Goal: Task Accomplishment & Management: Complete application form

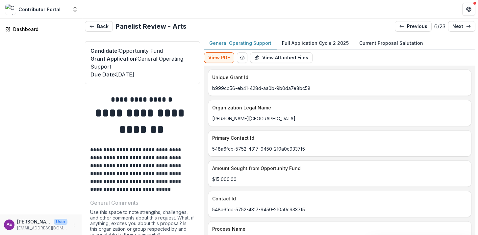
click at [309, 39] on button "Full Application Cycle 2 2025" at bounding box center [315, 43] width 77 height 13
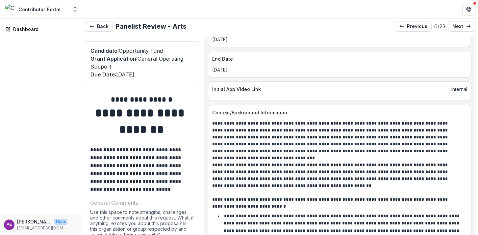
scroll to position [483, 0]
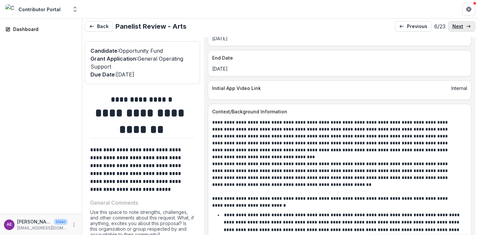
click at [458, 27] on p "next" at bounding box center [457, 27] width 11 height 6
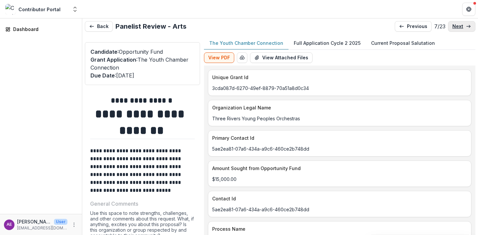
click at [458, 27] on p "next" at bounding box center [457, 27] width 11 height 6
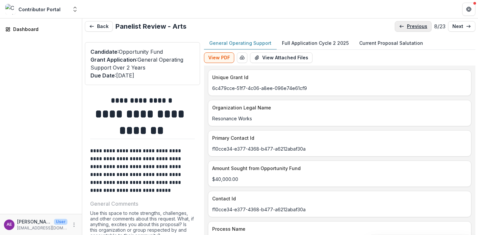
click at [407, 28] on p "previous" at bounding box center [417, 27] width 20 height 6
click at [303, 40] on p "Full Application Cycle 2 2025" at bounding box center [315, 42] width 67 height 7
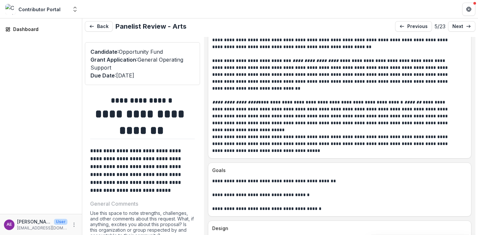
scroll to position [755, 0]
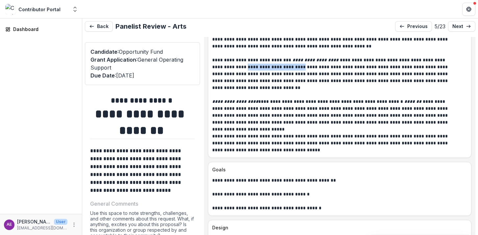
drag, startPoint x: 232, startPoint y: 72, endPoint x: 278, endPoint y: 73, distance: 46.1
click at [278, 73] on p "**********" at bounding box center [332, 74] width 240 height 35
copy p "**********"
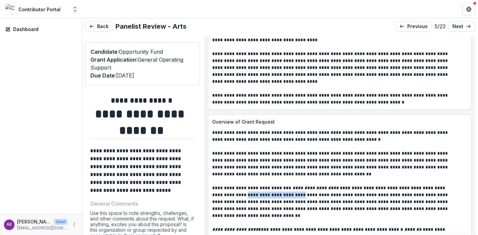
scroll to position [607, 0]
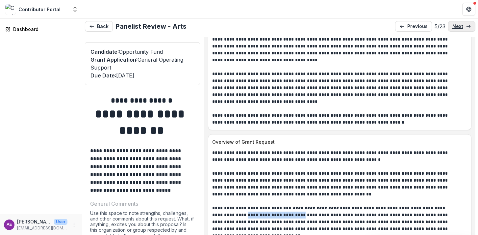
click at [460, 28] on p "next" at bounding box center [457, 27] width 11 height 6
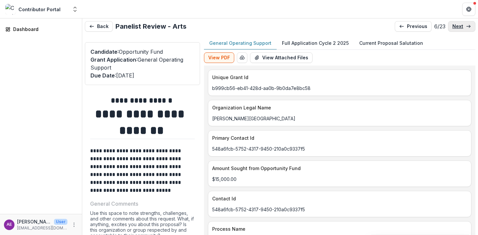
click at [460, 28] on p "next" at bounding box center [457, 27] width 11 height 6
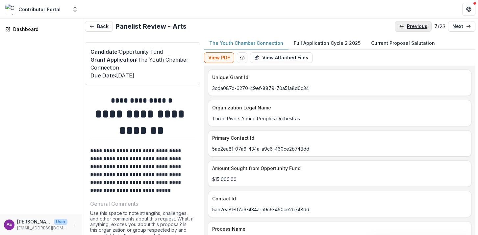
click at [418, 25] on p "previous" at bounding box center [417, 27] width 20 height 6
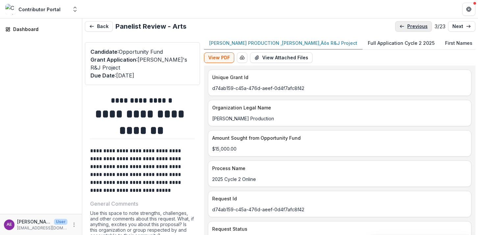
click at [418, 25] on p "previous" at bounding box center [417, 27] width 20 height 6
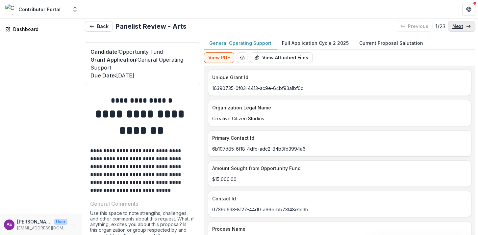
click at [463, 25] on link "next" at bounding box center [461, 26] width 27 height 11
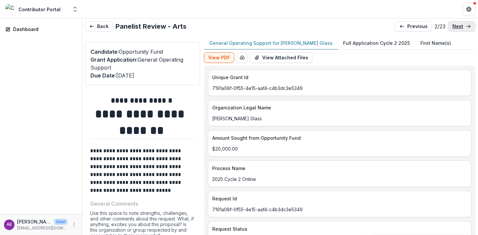
click at [463, 25] on link "next" at bounding box center [461, 26] width 27 height 11
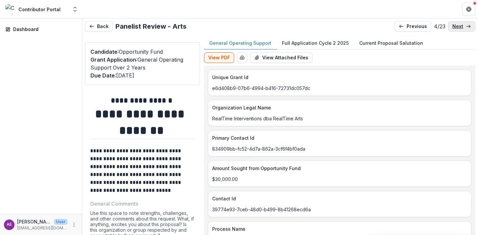
click at [463, 25] on link "next" at bounding box center [461, 26] width 27 height 11
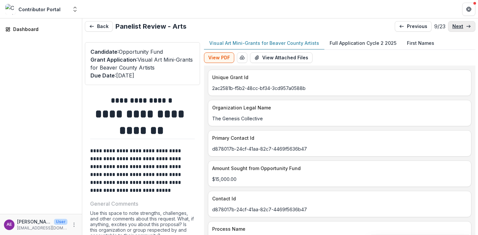
click at [463, 25] on link "next" at bounding box center [461, 26] width 27 height 11
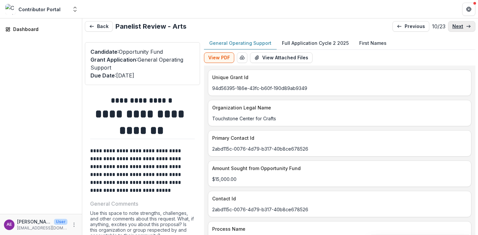
click at [463, 25] on link "next" at bounding box center [461, 26] width 27 height 11
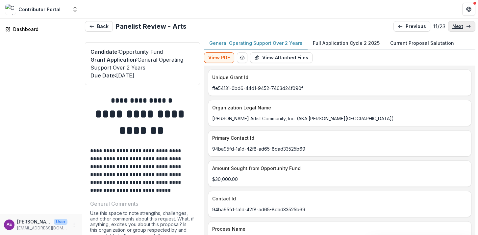
click at [463, 25] on link "next" at bounding box center [461, 26] width 27 height 11
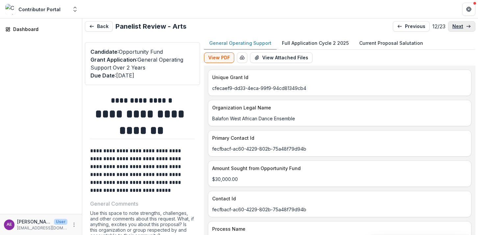
click at [463, 25] on link "next" at bounding box center [461, 26] width 27 height 11
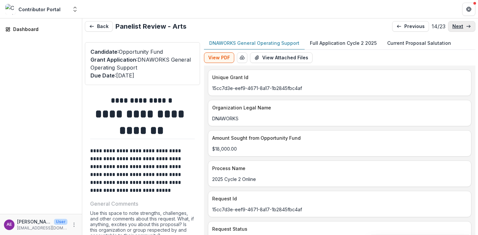
click at [463, 25] on link "next" at bounding box center [461, 26] width 27 height 11
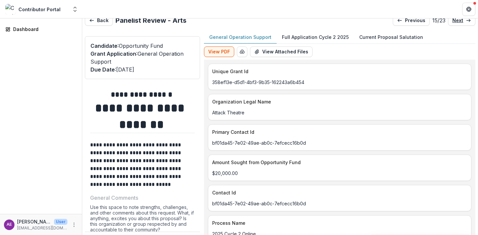
scroll to position [4, 0]
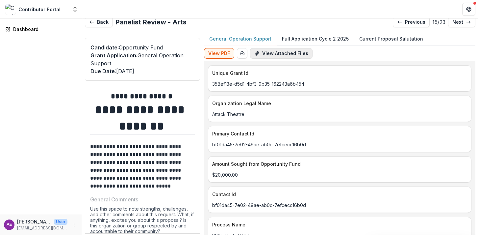
click at [278, 55] on button "View Attached Files" at bounding box center [281, 53] width 62 height 11
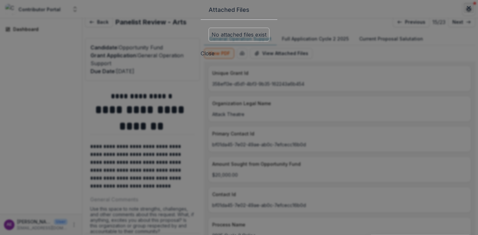
click at [463, 13] on button "Close" at bounding box center [468, 8] width 11 height 11
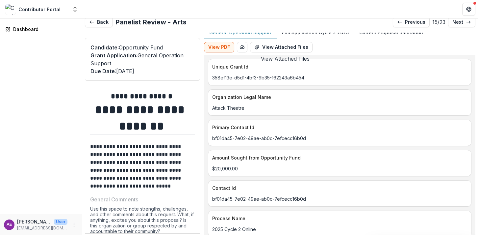
scroll to position [7, 0]
click at [325, 33] on p "Full Application Cycle 2 2025" at bounding box center [315, 31] width 67 height 7
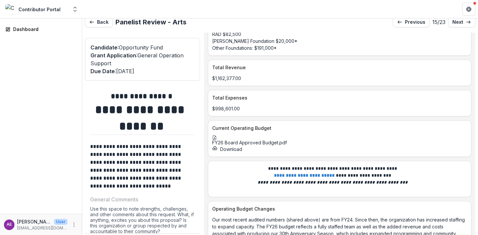
scroll to position [3412, 0]
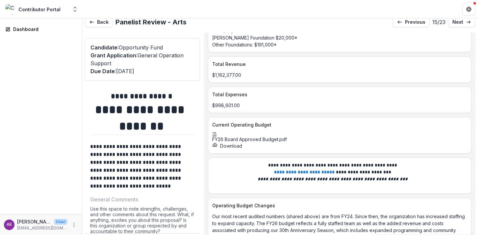
click at [216, 136] on icon at bounding box center [214, 135] width 2 height 2
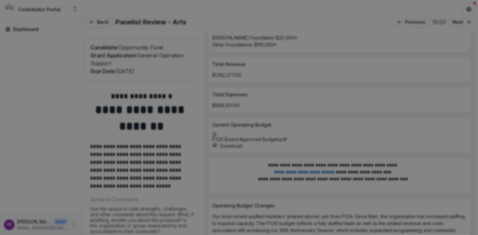
click at [463, 13] on button "Close" at bounding box center [468, 8] width 11 height 11
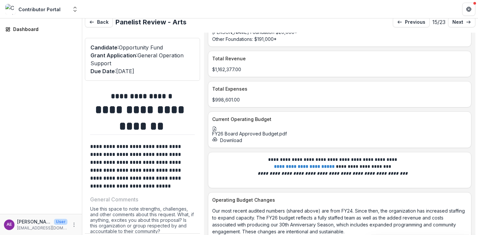
scroll to position [3460, 0]
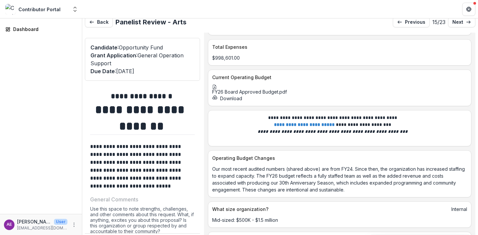
click at [244, 89] on div at bounding box center [339, 87] width 255 height 5
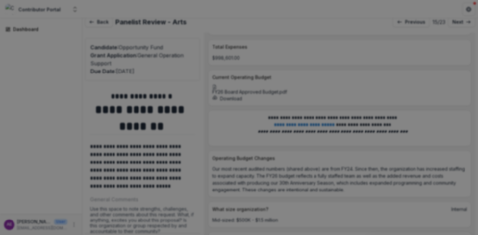
click at [463, 13] on button "Close" at bounding box center [468, 8] width 11 height 11
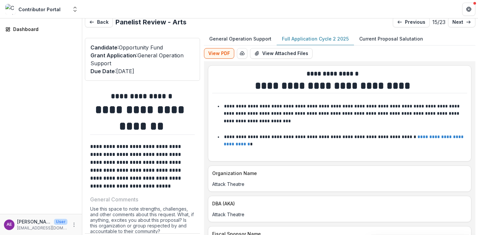
scroll to position [56, 0]
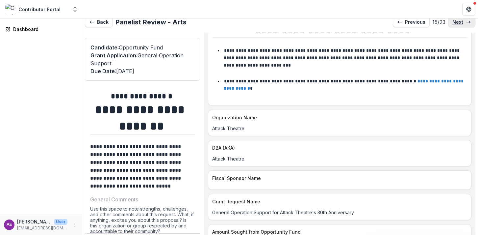
click at [466, 23] on icon at bounding box center [468, 21] width 5 height 5
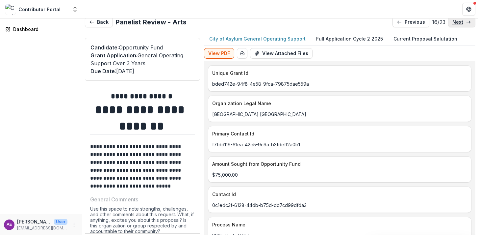
click at [466, 23] on icon at bounding box center [468, 21] width 5 height 5
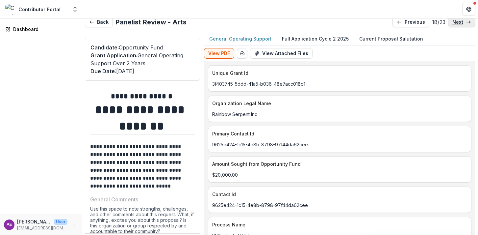
click at [466, 23] on icon at bounding box center [468, 21] width 5 height 5
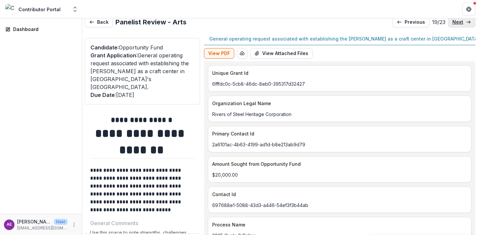
click at [466, 23] on icon at bounding box center [468, 21] width 5 height 5
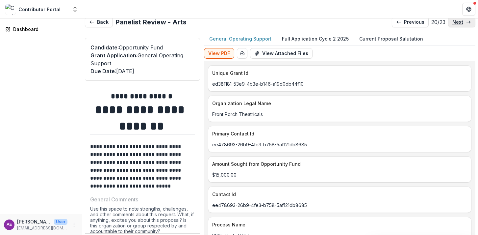
click at [466, 23] on icon at bounding box center [468, 21] width 5 height 5
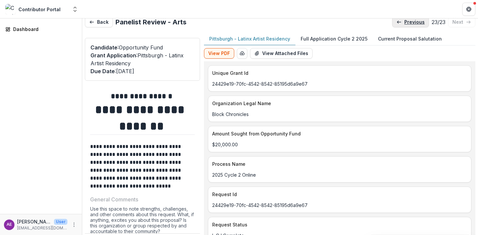
click at [404, 19] on link "previous" at bounding box center [410, 22] width 37 height 11
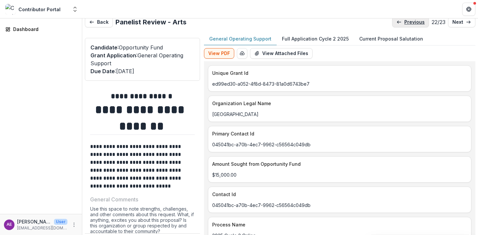
click at [404, 19] on link "previous" at bounding box center [410, 22] width 37 height 11
click at [404, 19] on link "previous" at bounding box center [411, 22] width 37 height 11
click at [404, 19] on link "previous" at bounding box center [410, 22] width 37 height 11
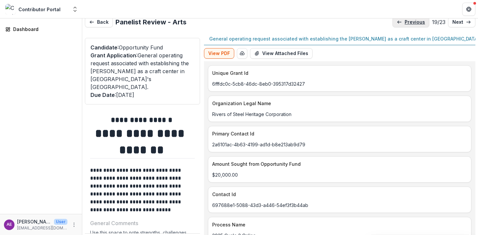
click at [404, 19] on link "previous" at bounding box center [410, 22] width 37 height 11
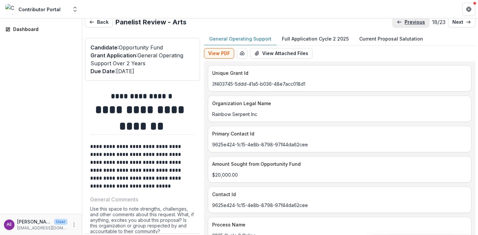
click at [404, 19] on link "previous" at bounding box center [410, 22] width 37 height 11
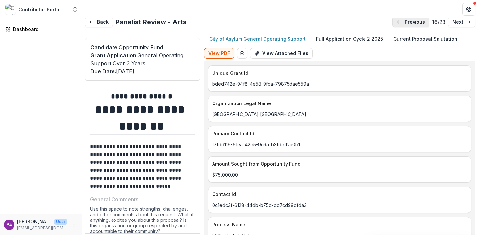
click at [404, 19] on link "previous" at bounding box center [410, 22] width 37 height 11
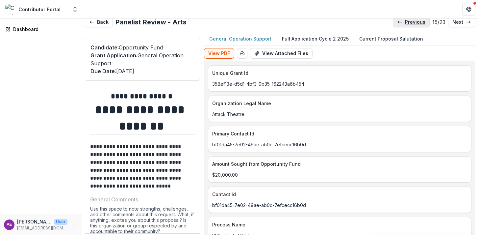
click at [404, 19] on link "previous" at bounding box center [411, 22] width 37 height 11
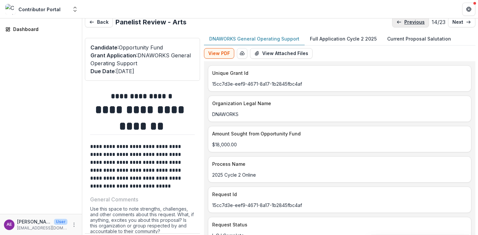
click at [404, 19] on link "previous" at bounding box center [410, 22] width 37 height 11
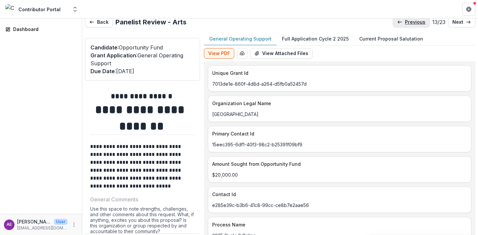
click at [405, 19] on p "previous" at bounding box center [415, 22] width 20 height 6
click at [405, 20] on p "previous" at bounding box center [415, 22] width 20 height 6
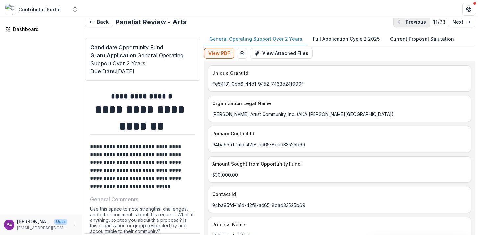
click at [406, 20] on p "previous" at bounding box center [416, 22] width 20 height 6
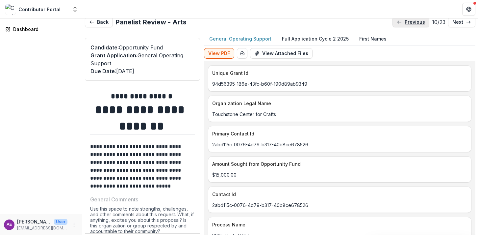
click at [405, 20] on p "previous" at bounding box center [415, 22] width 20 height 6
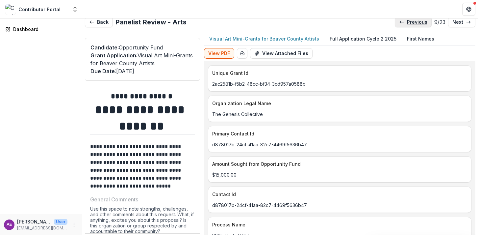
click at [407, 20] on p "previous" at bounding box center [417, 22] width 20 height 6
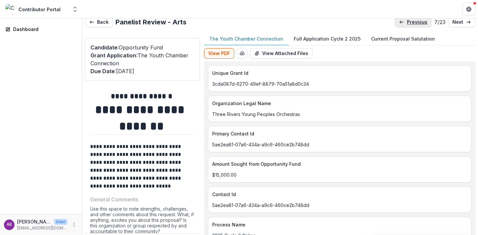
click at [407, 20] on p "previous" at bounding box center [417, 22] width 20 height 6
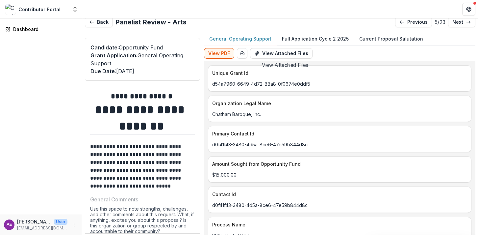
click at [313, 33] on button "Full Application Cycle 2 2025" at bounding box center [315, 39] width 77 height 13
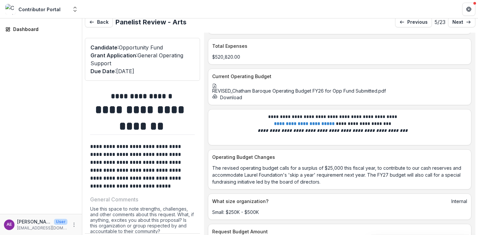
scroll to position [2724, 0]
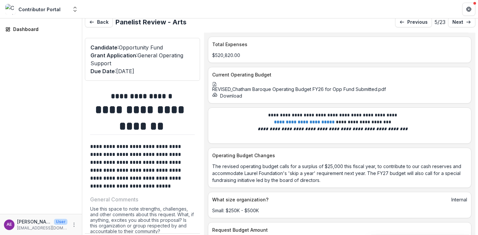
click at [249, 87] on div at bounding box center [339, 84] width 255 height 5
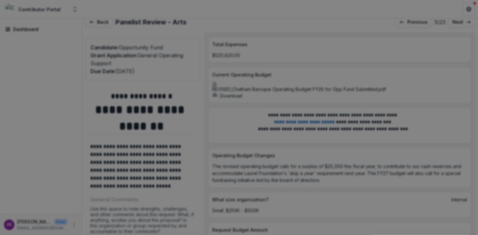
click at [463, 13] on button "Close" at bounding box center [468, 8] width 11 height 11
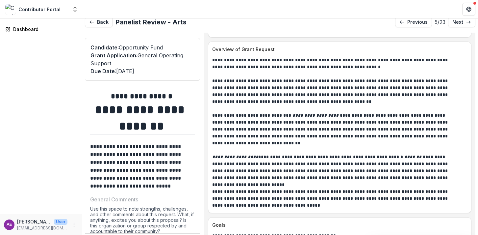
scroll to position [696, 0]
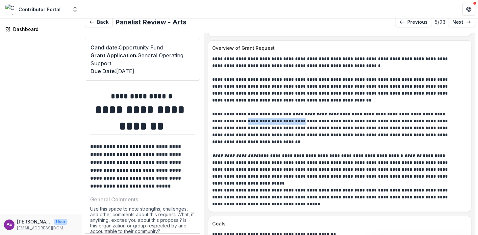
drag, startPoint x: 231, startPoint y: 125, endPoint x: 278, endPoint y: 126, distance: 47.0
click at [278, 126] on p "**********" at bounding box center [332, 128] width 240 height 35
copy p "**********"
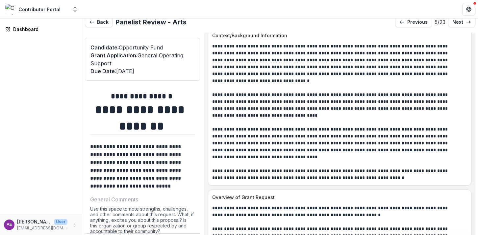
scroll to position [429, 0]
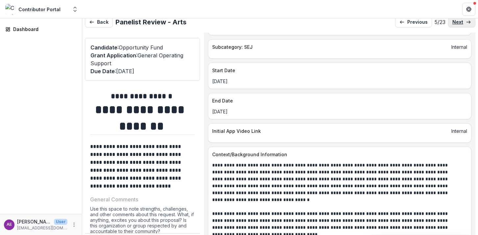
click at [458, 22] on p "next" at bounding box center [457, 22] width 11 height 6
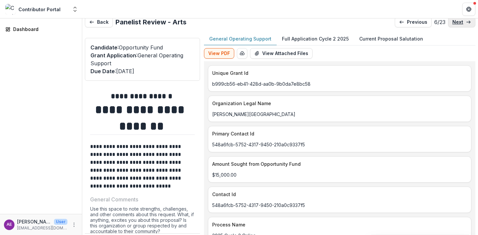
click at [453, 21] on p "next" at bounding box center [457, 22] width 11 height 6
click at [453, 22] on p "next" at bounding box center [457, 22] width 11 height 6
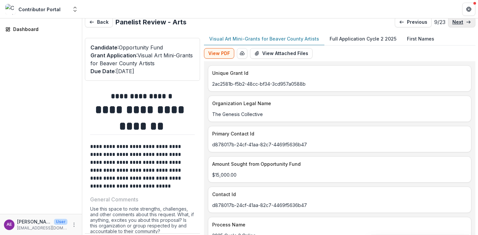
click at [453, 22] on p "next" at bounding box center [457, 22] width 11 height 6
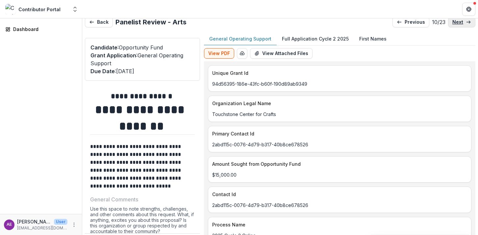
click at [453, 22] on p "next" at bounding box center [457, 22] width 11 height 6
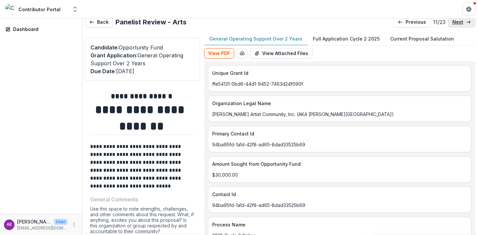
click at [453, 22] on p "next" at bounding box center [457, 22] width 11 height 6
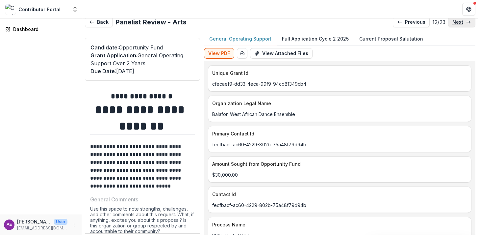
click at [453, 22] on p "next" at bounding box center [457, 22] width 11 height 6
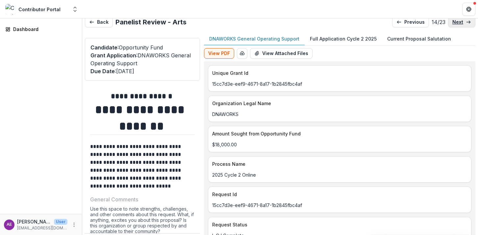
click at [453, 22] on p "next" at bounding box center [457, 22] width 11 height 6
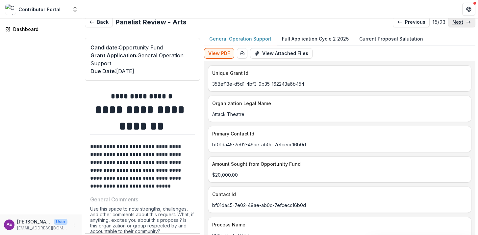
click at [453, 22] on p "next" at bounding box center [457, 22] width 11 height 6
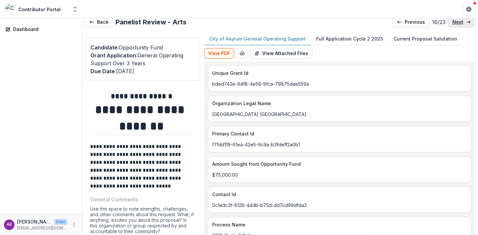
click at [453, 23] on p "next" at bounding box center [457, 22] width 11 height 6
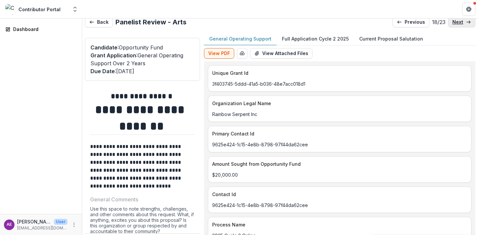
click at [453, 24] on p "next" at bounding box center [457, 22] width 11 height 6
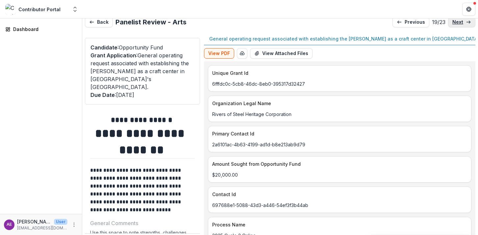
click at [453, 24] on p "next" at bounding box center [457, 22] width 11 height 6
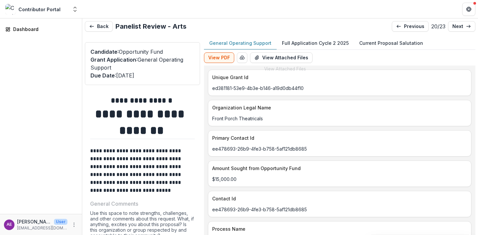
click at [289, 43] on p "Full Application Cycle 2 2025" at bounding box center [315, 42] width 67 height 7
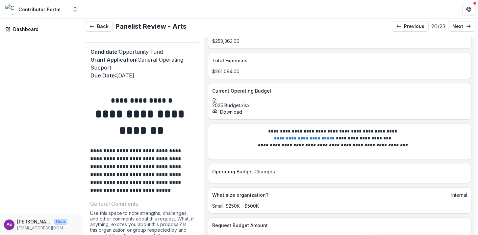
scroll to position [2131, 0]
click at [217, 102] on icon at bounding box center [214, 99] width 5 height 5
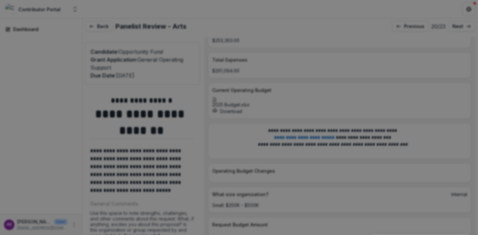
click at [463, 13] on button "Close" at bounding box center [468, 8] width 11 height 11
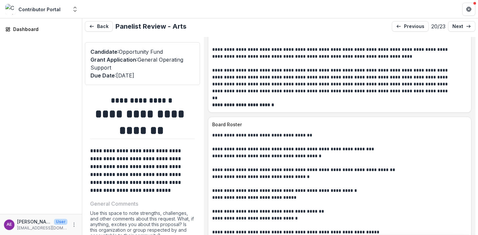
scroll to position [2814, 0]
